Goal: Find specific page/section

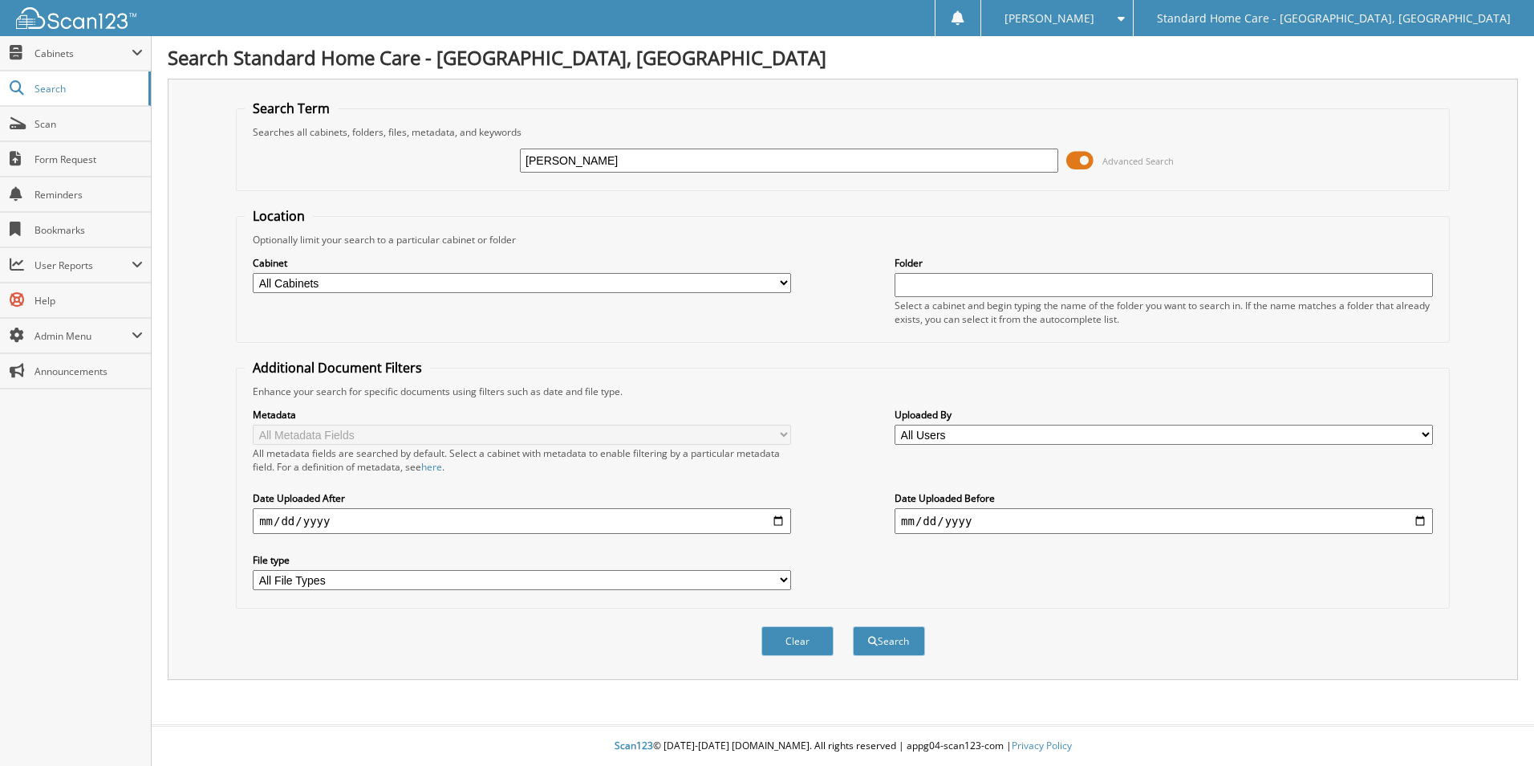
type input "[PERSON_NAME]"
click at [853, 626] on button "Search" at bounding box center [889, 641] width 72 height 30
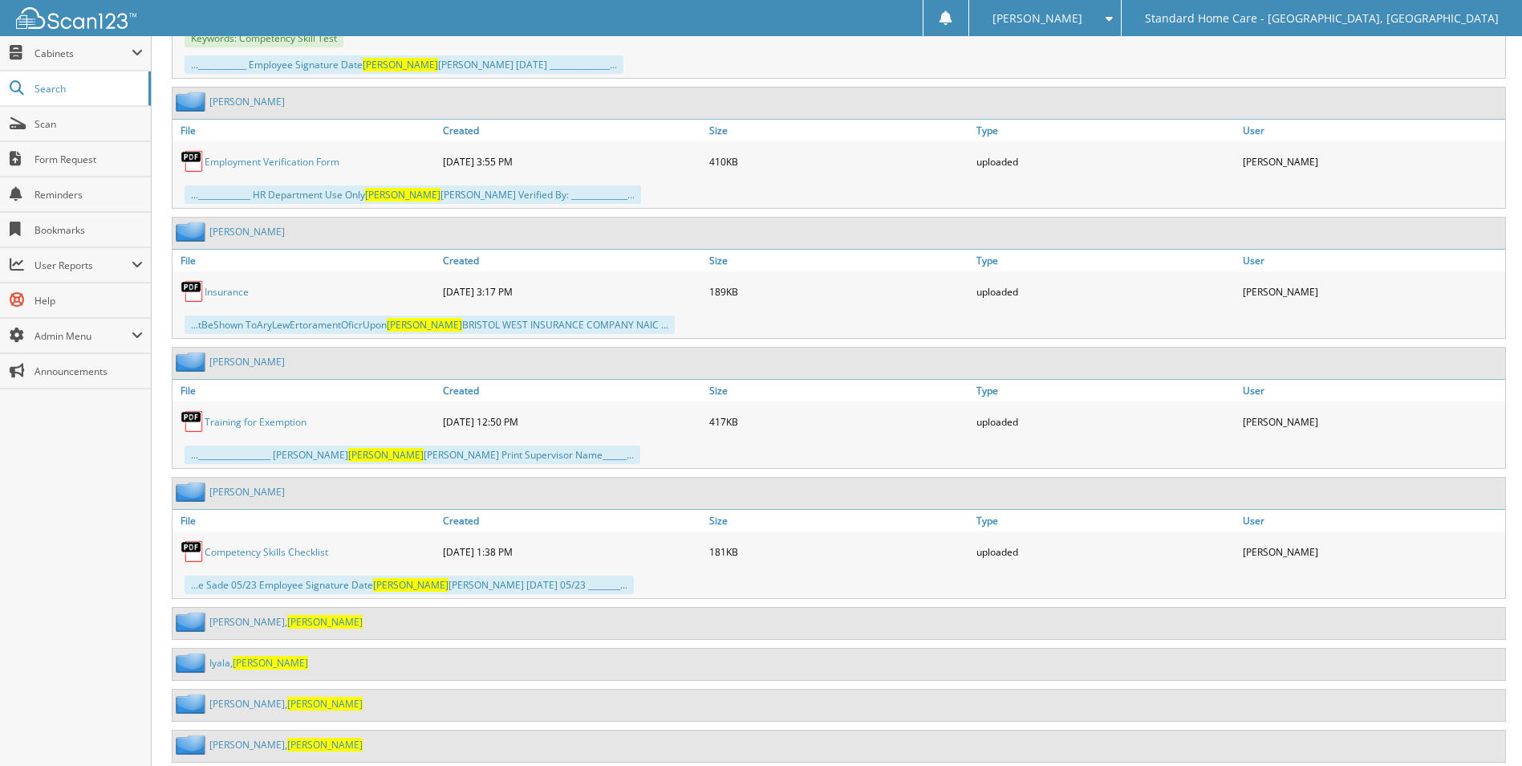
scroll to position [3271, 0]
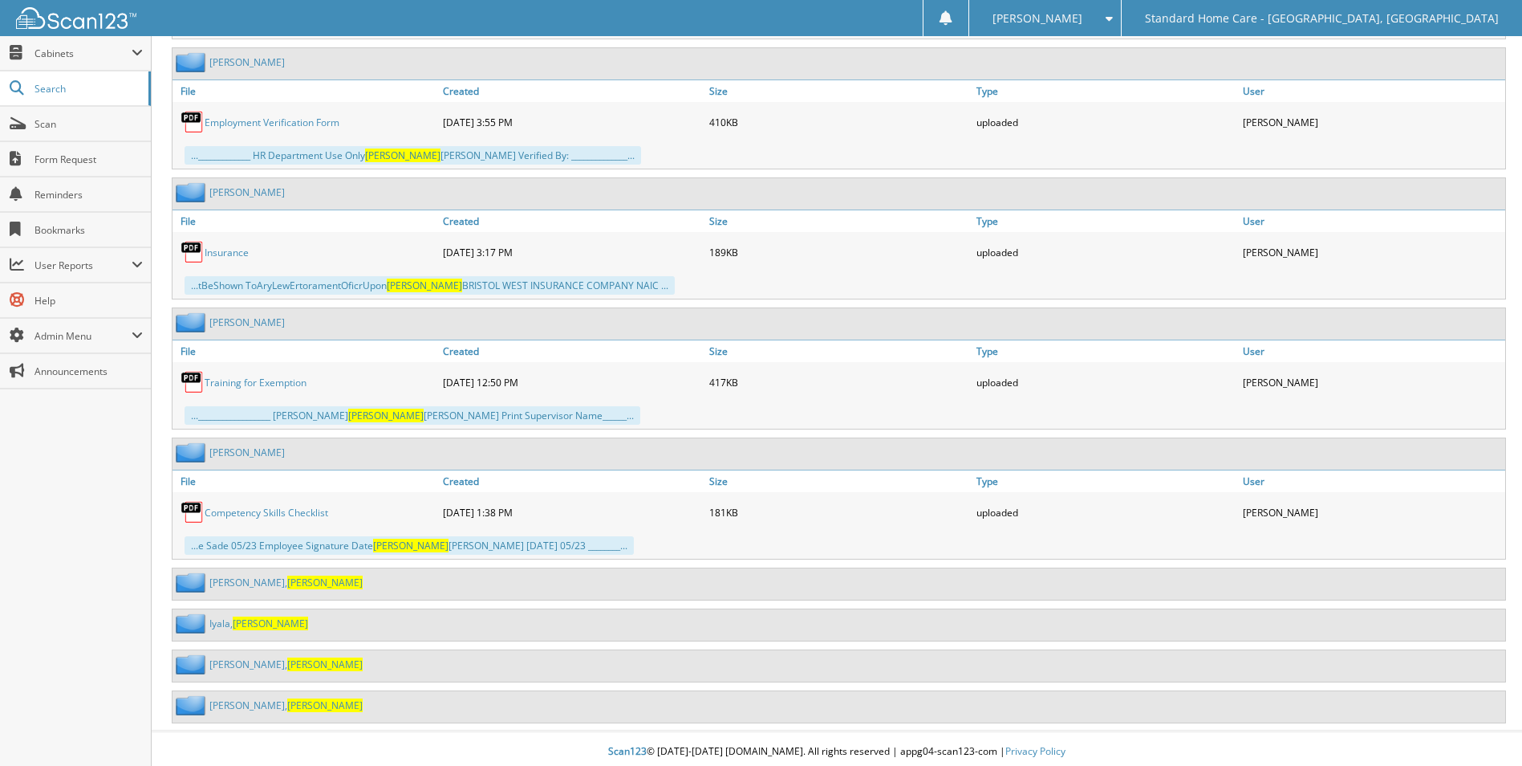
click at [250, 698] on link "[PERSON_NAME]" at bounding box center [285, 705] width 153 height 14
